Goal: Transaction & Acquisition: Download file/media

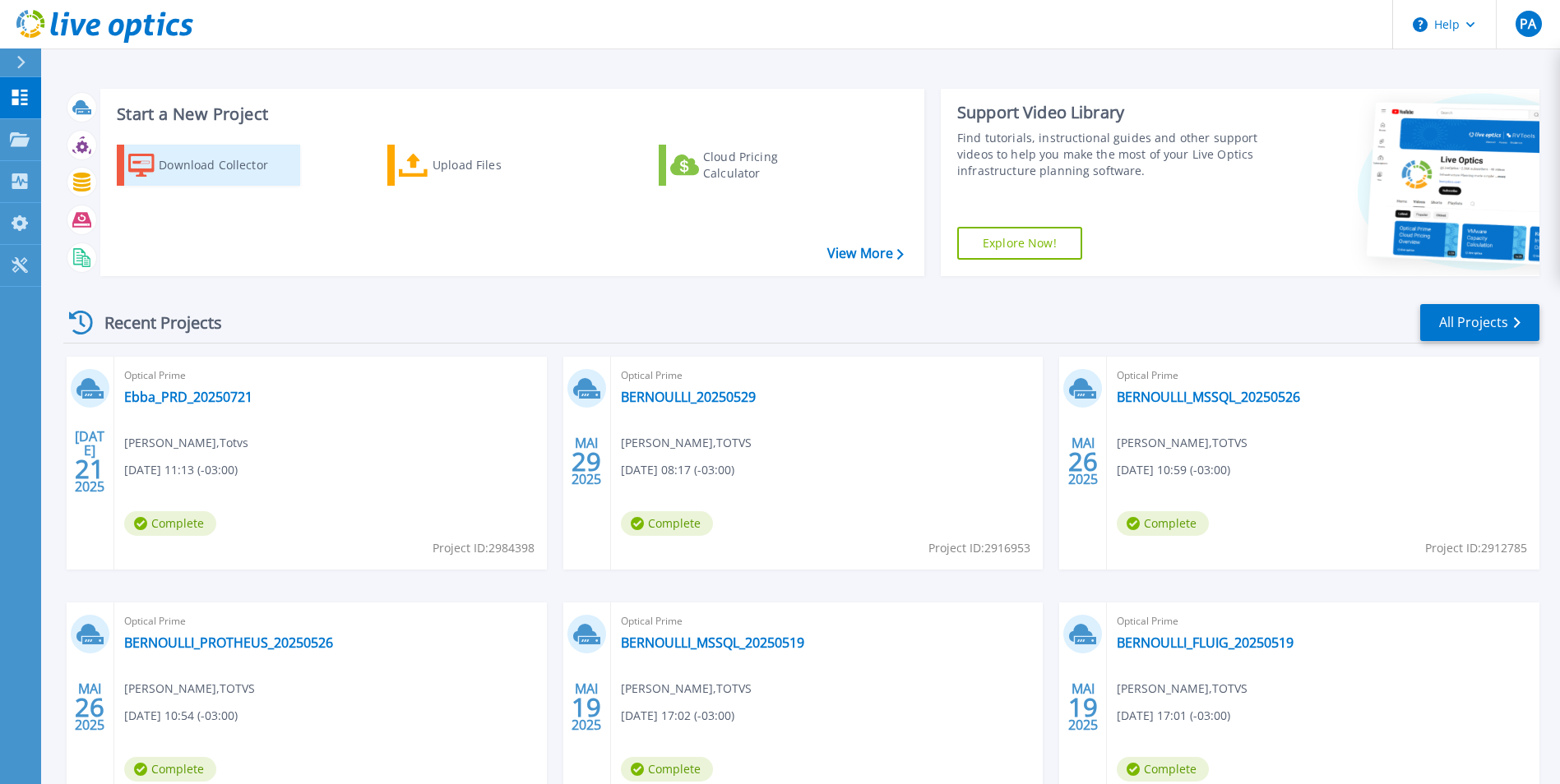
click at [188, 166] on div "Download Collector" at bounding box center [224, 166] width 132 height 33
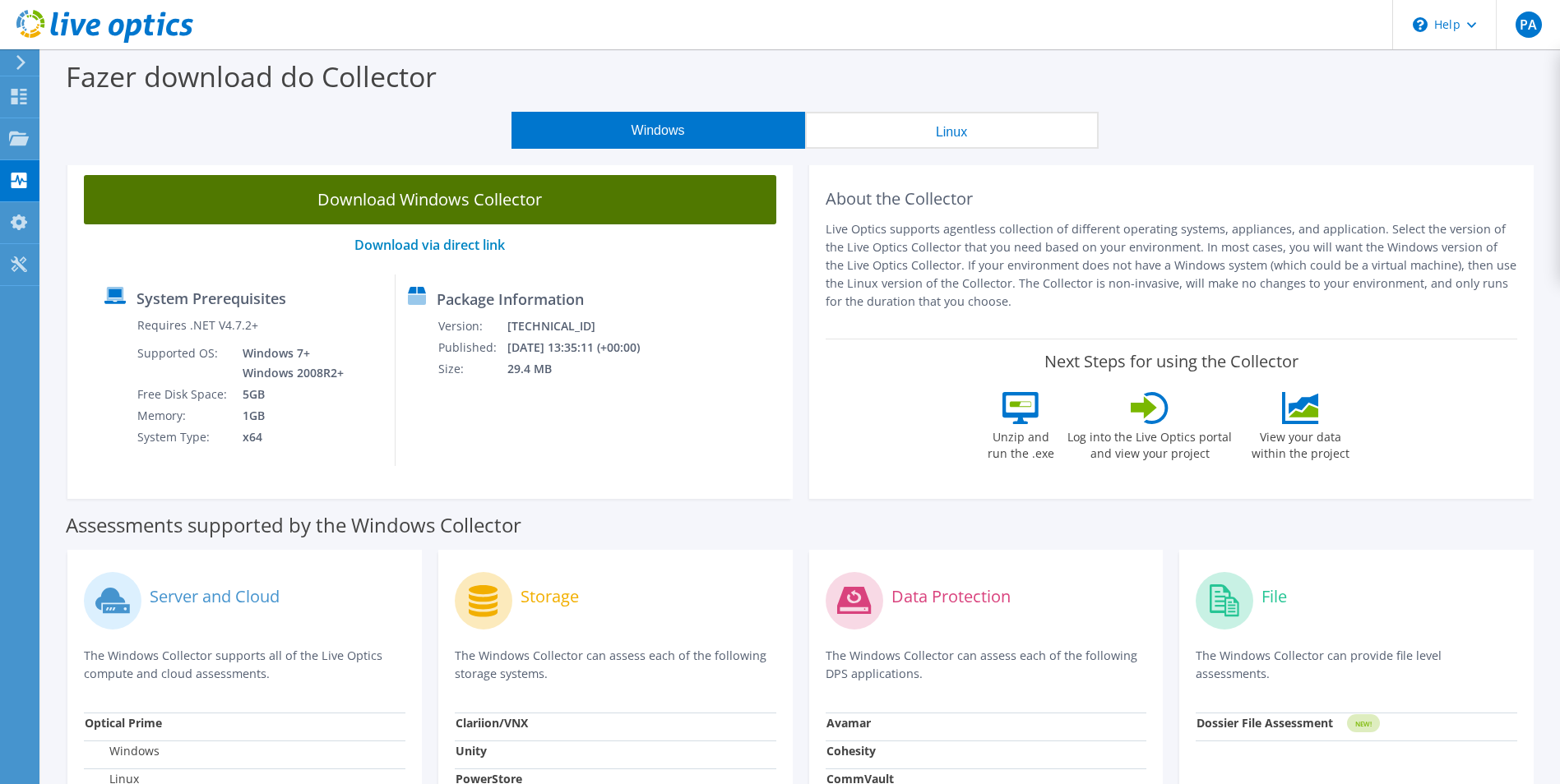
click at [413, 195] on link "Download Windows Collector" at bounding box center [430, 200] width 692 height 50
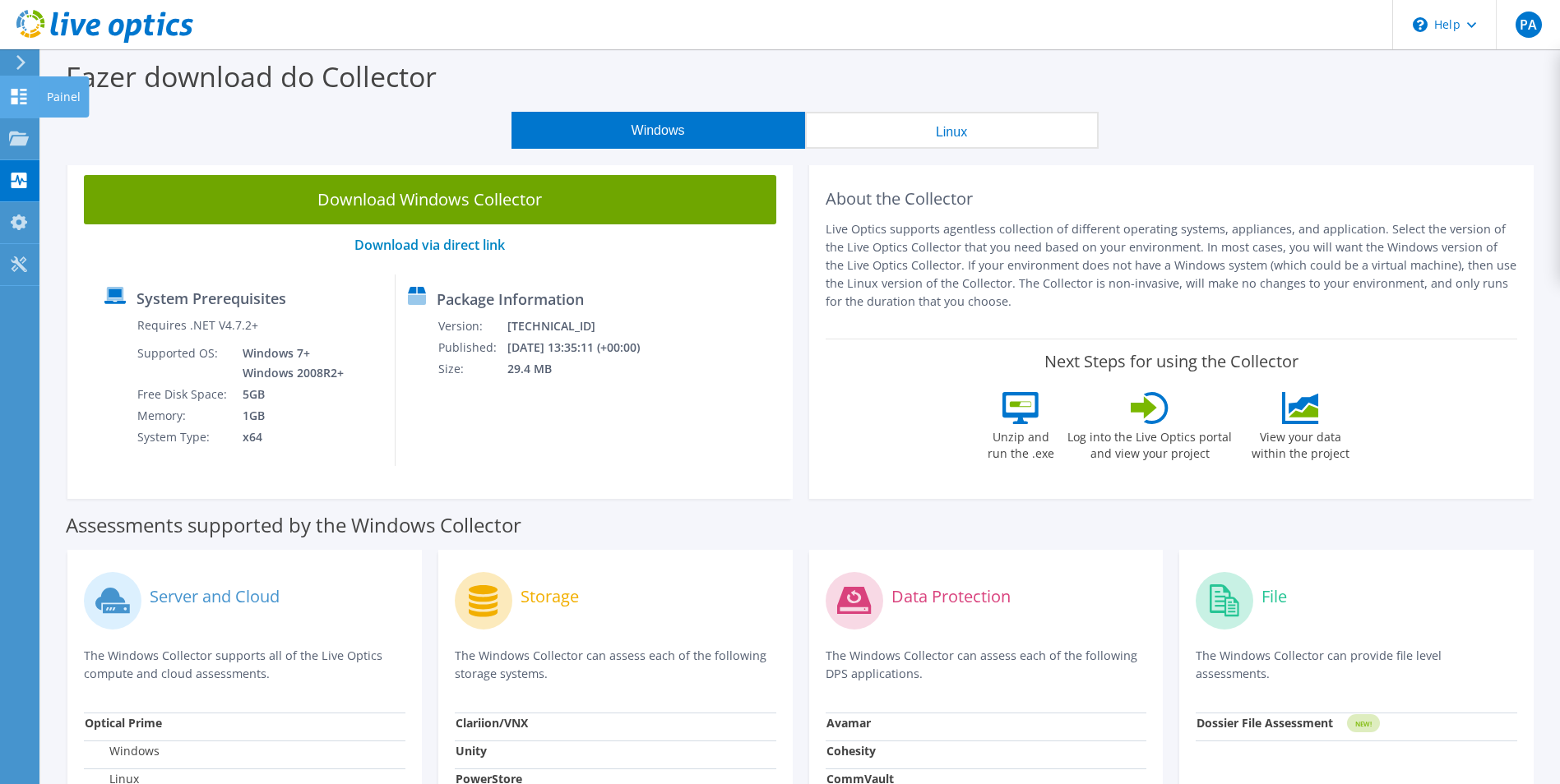
click at [24, 101] on icon at bounding box center [19, 96] width 20 height 16
